Goal: Information Seeking & Learning: Find specific fact

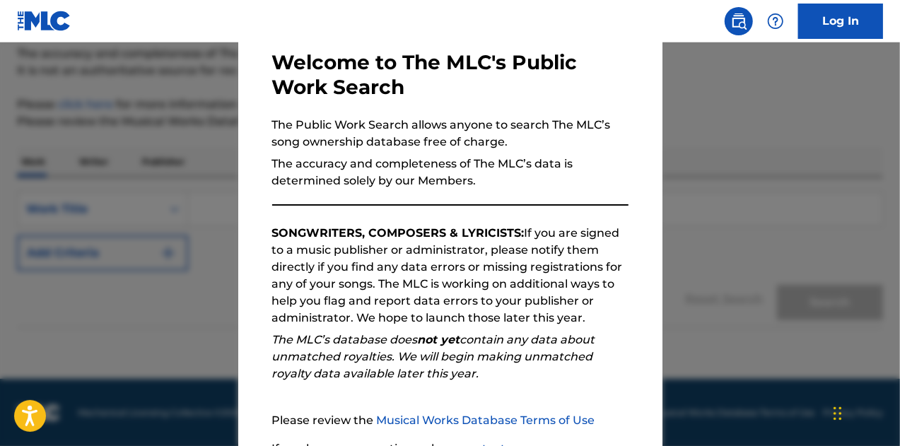
scroll to position [200, 0]
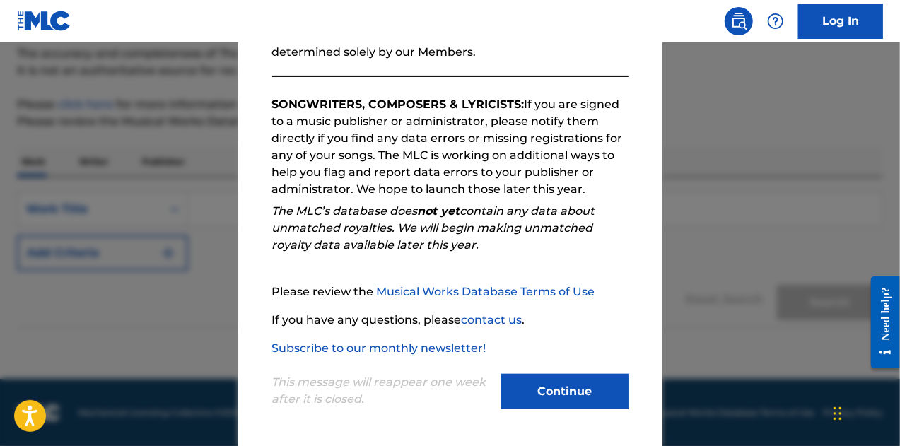
click at [581, 380] on button "Continue" at bounding box center [564, 391] width 127 height 35
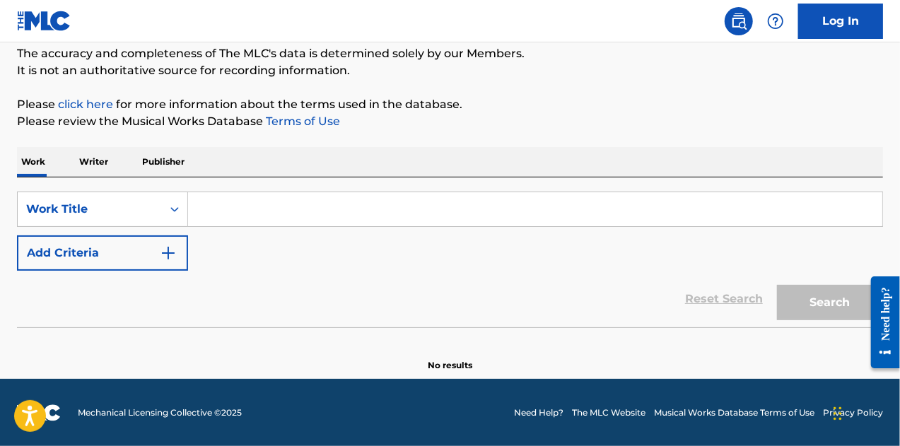
click at [226, 211] on input "Search Form" at bounding box center [535, 209] width 695 height 34
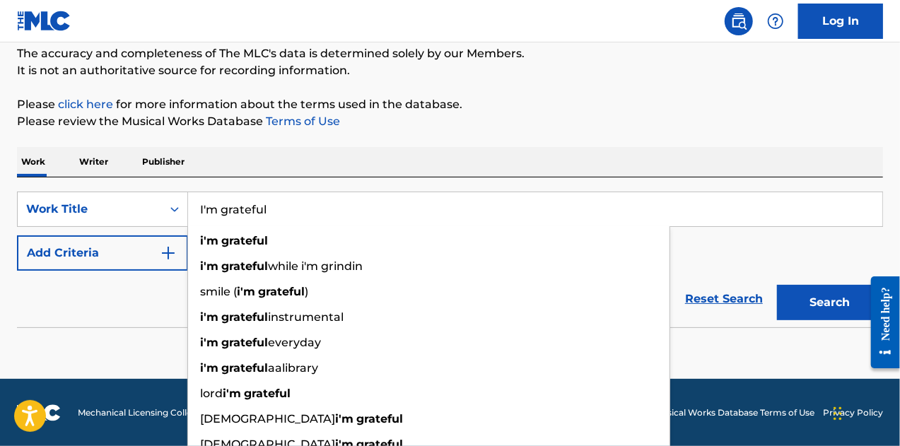
type input "I'm grateful"
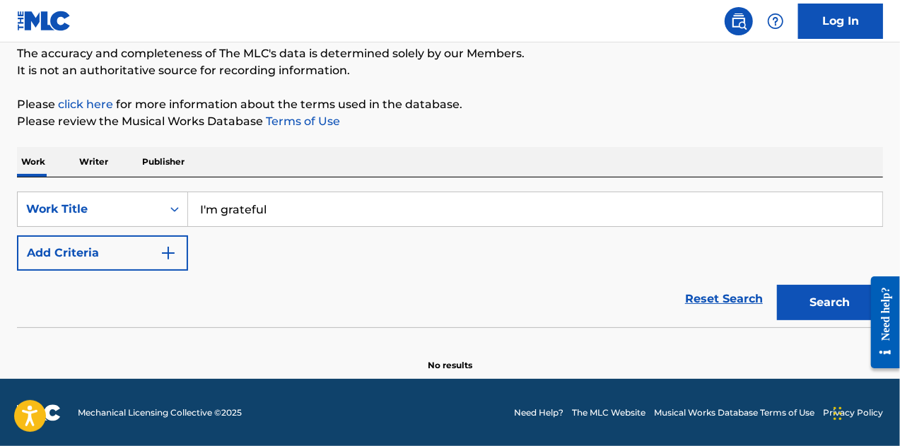
click at [177, 246] on button "Add Criteria" at bounding box center [102, 253] width 171 height 35
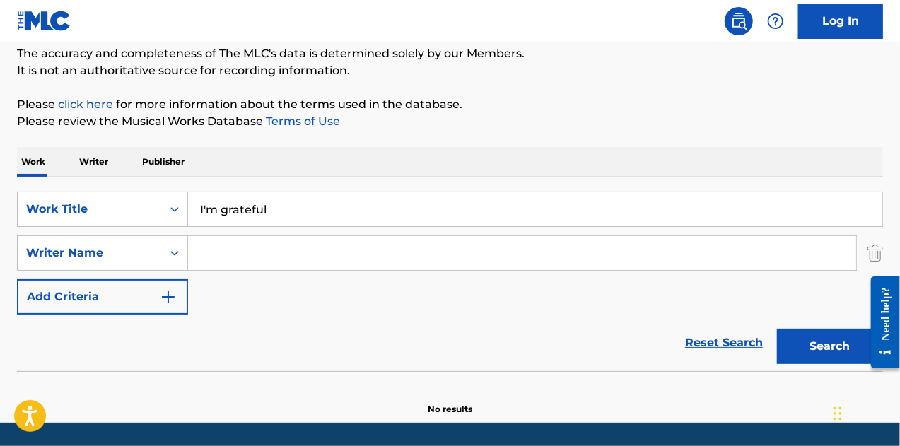
click at [240, 257] on input "Search Form" at bounding box center [522, 253] width 668 height 34
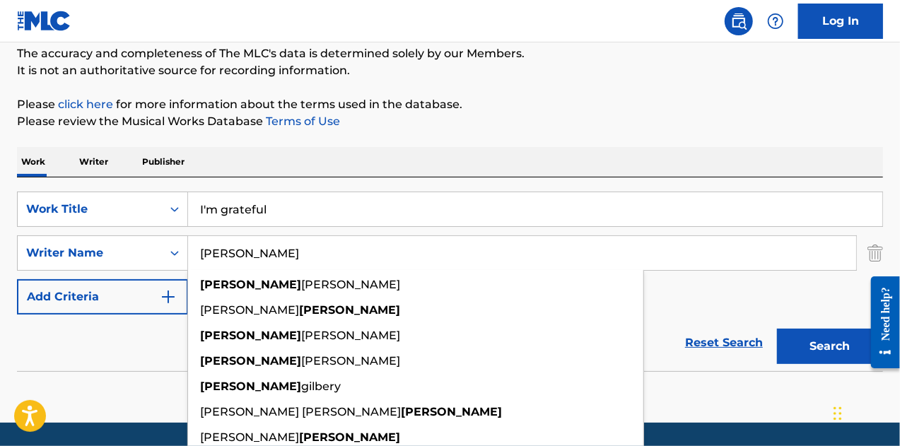
type input "[PERSON_NAME]"
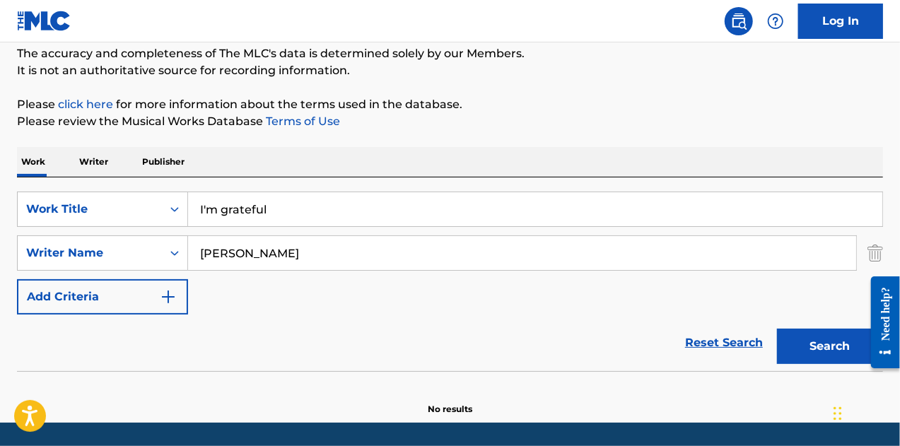
click at [390, 107] on p "Please click here for more information about the terms used in the database." at bounding box center [450, 104] width 866 height 17
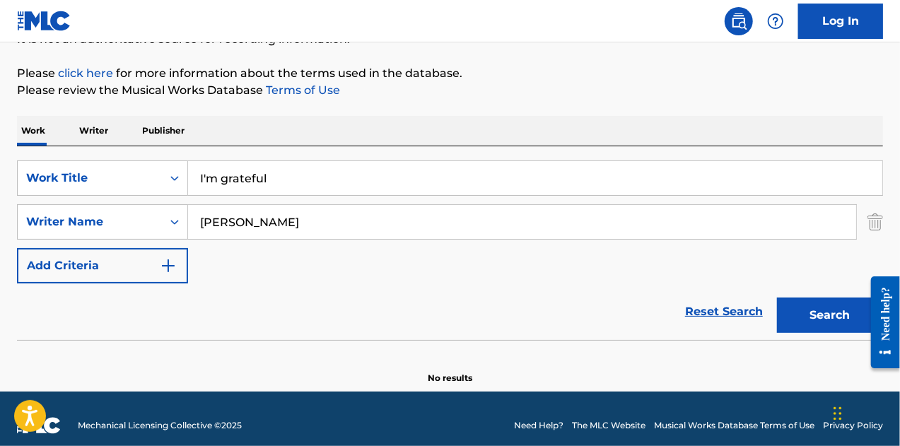
scroll to position [167, 0]
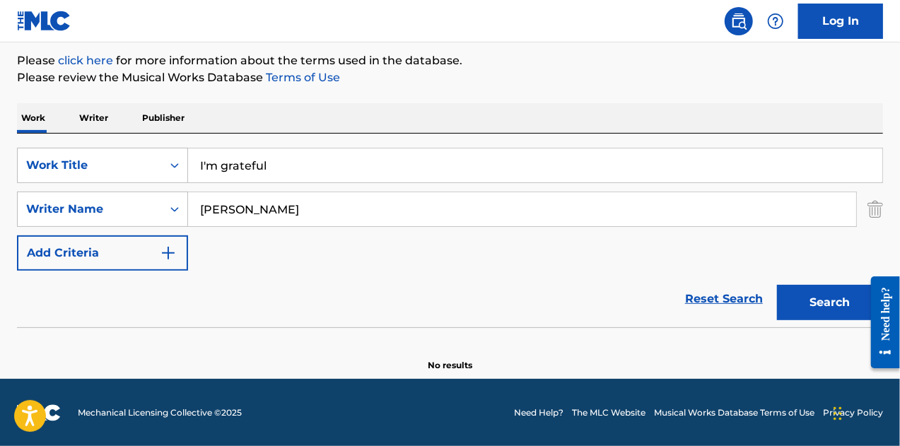
click at [829, 303] on button "Search" at bounding box center [830, 302] width 106 height 35
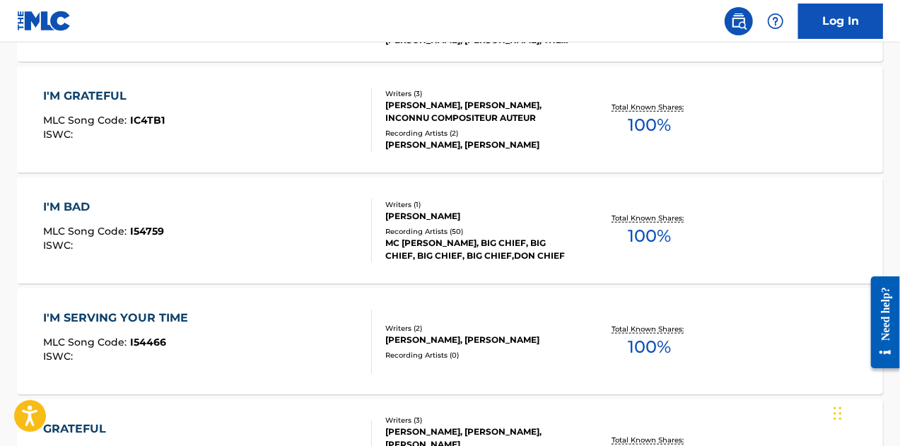
scroll to position [450, 0]
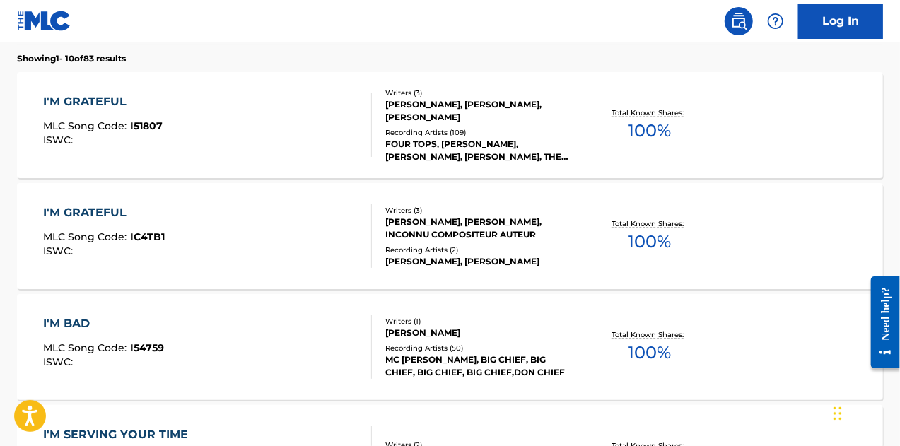
click at [463, 238] on div "[PERSON_NAME], [PERSON_NAME], INCONNU COMPOSITEUR AUTEUR" at bounding box center [481, 228] width 192 height 25
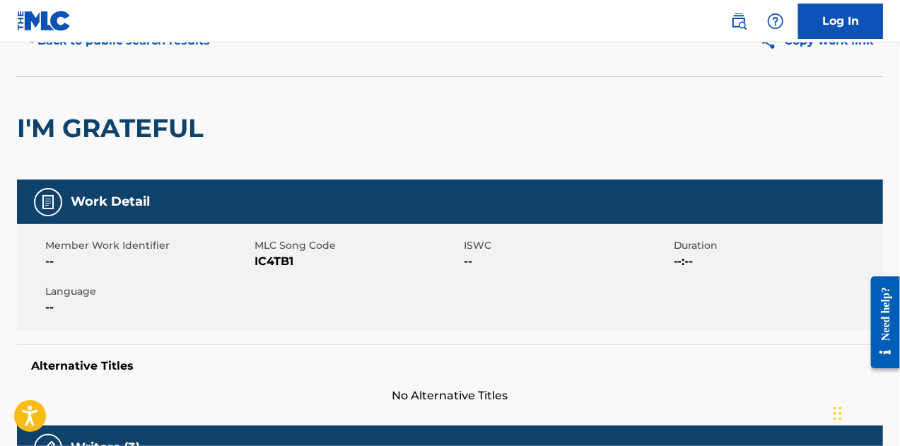
scroll to position [54, 0]
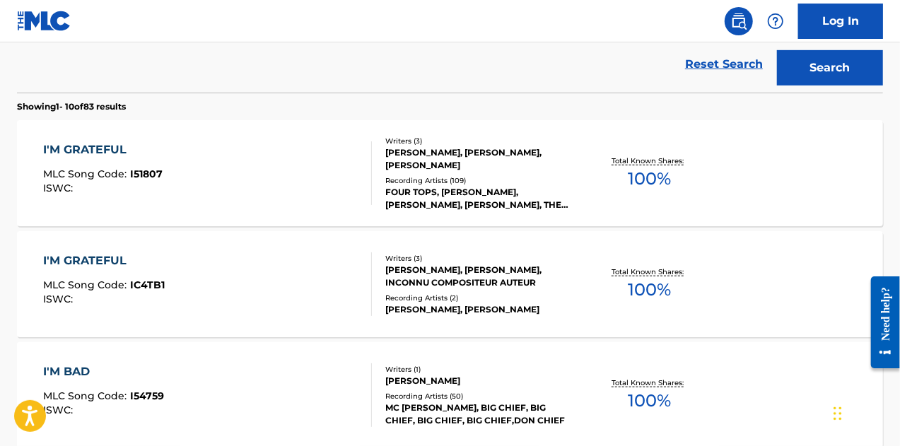
scroll to position [436, 0]
